Goal: Contribute content

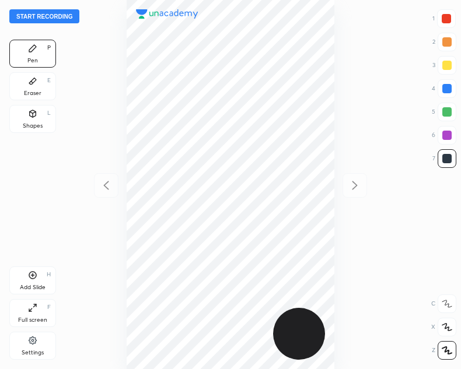
scroll to position [369, 274]
click at [36, 11] on button "Start recording" at bounding box center [44, 16] width 70 height 14
click at [36, 113] on icon at bounding box center [32, 113] width 9 height 9
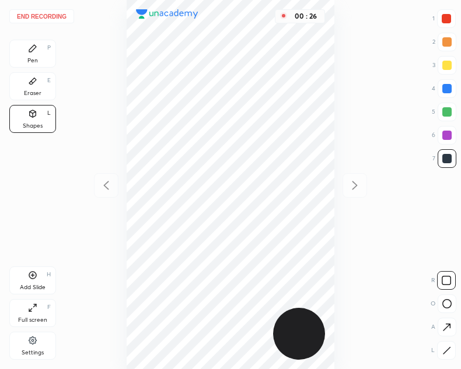
click at [443, 329] on icon at bounding box center [446, 327] width 12 height 12
click at [441, 351] on div at bounding box center [446, 350] width 19 height 19
click at [37, 50] on icon at bounding box center [32, 48] width 9 height 9
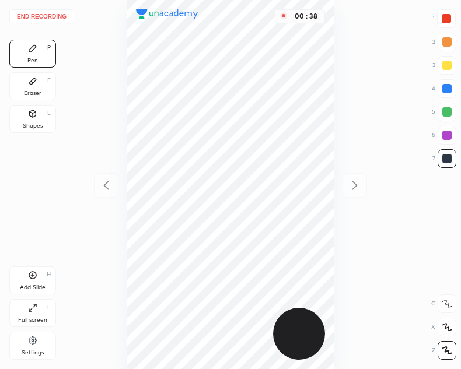
click at [446, 19] on div at bounding box center [446, 18] width 9 height 9
click at [36, 114] on icon at bounding box center [32, 113] width 9 height 9
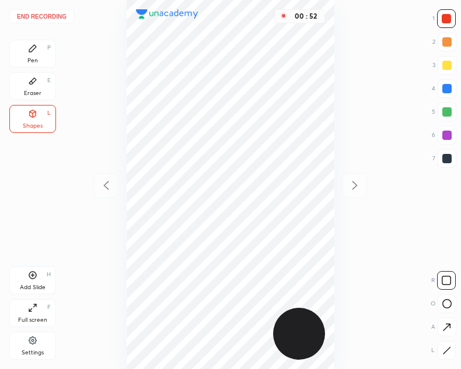
click at [445, 326] on icon at bounding box center [446, 327] width 12 height 12
click at [41, 61] on div "Pen P" at bounding box center [32, 54] width 47 height 28
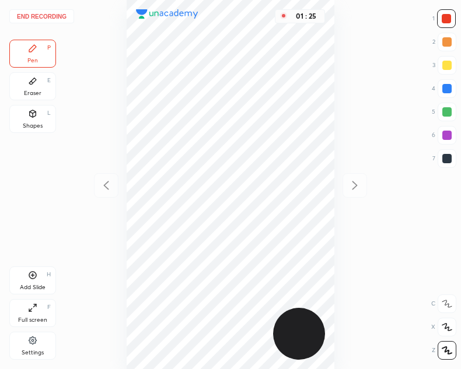
click at [41, 120] on div "Shapes L" at bounding box center [32, 119] width 47 height 28
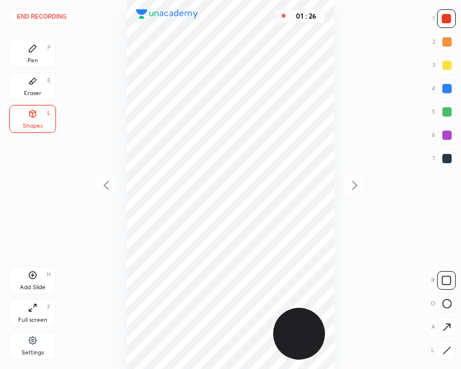
click at [441, 326] on icon at bounding box center [446, 327] width 12 height 12
click at [48, 64] on div "Pen P" at bounding box center [32, 54] width 47 height 28
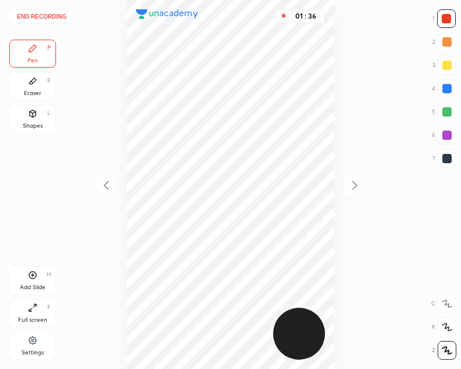
click at [45, 81] on div "Eraser E" at bounding box center [32, 86] width 47 height 28
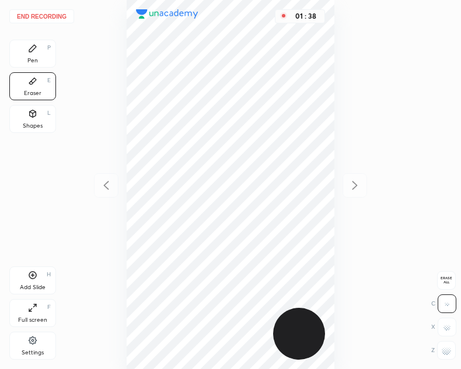
click at [15, 48] on div "Pen P" at bounding box center [32, 54] width 47 height 28
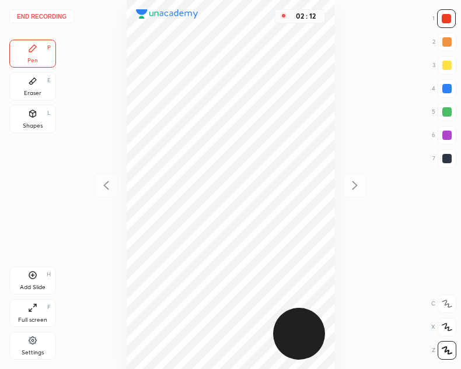
click at [442, 160] on div at bounding box center [446, 158] width 9 height 9
click at [39, 12] on button "End recording" at bounding box center [41, 16] width 65 height 14
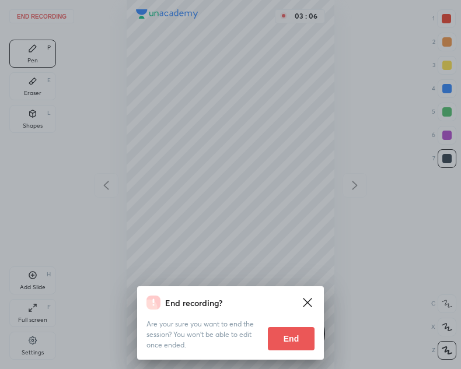
click at [292, 340] on button "End" at bounding box center [291, 338] width 47 height 23
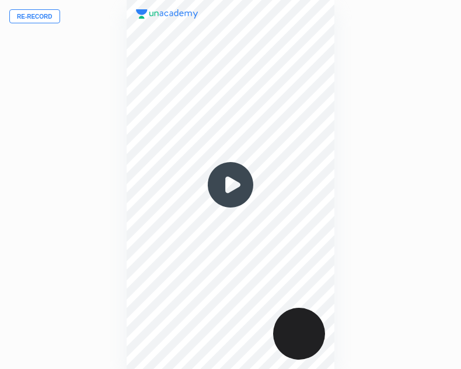
click at [230, 186] on img at bounding box center [230, 185] width 56 height 56
